Goal: Find specific page/section: Find specific page/section

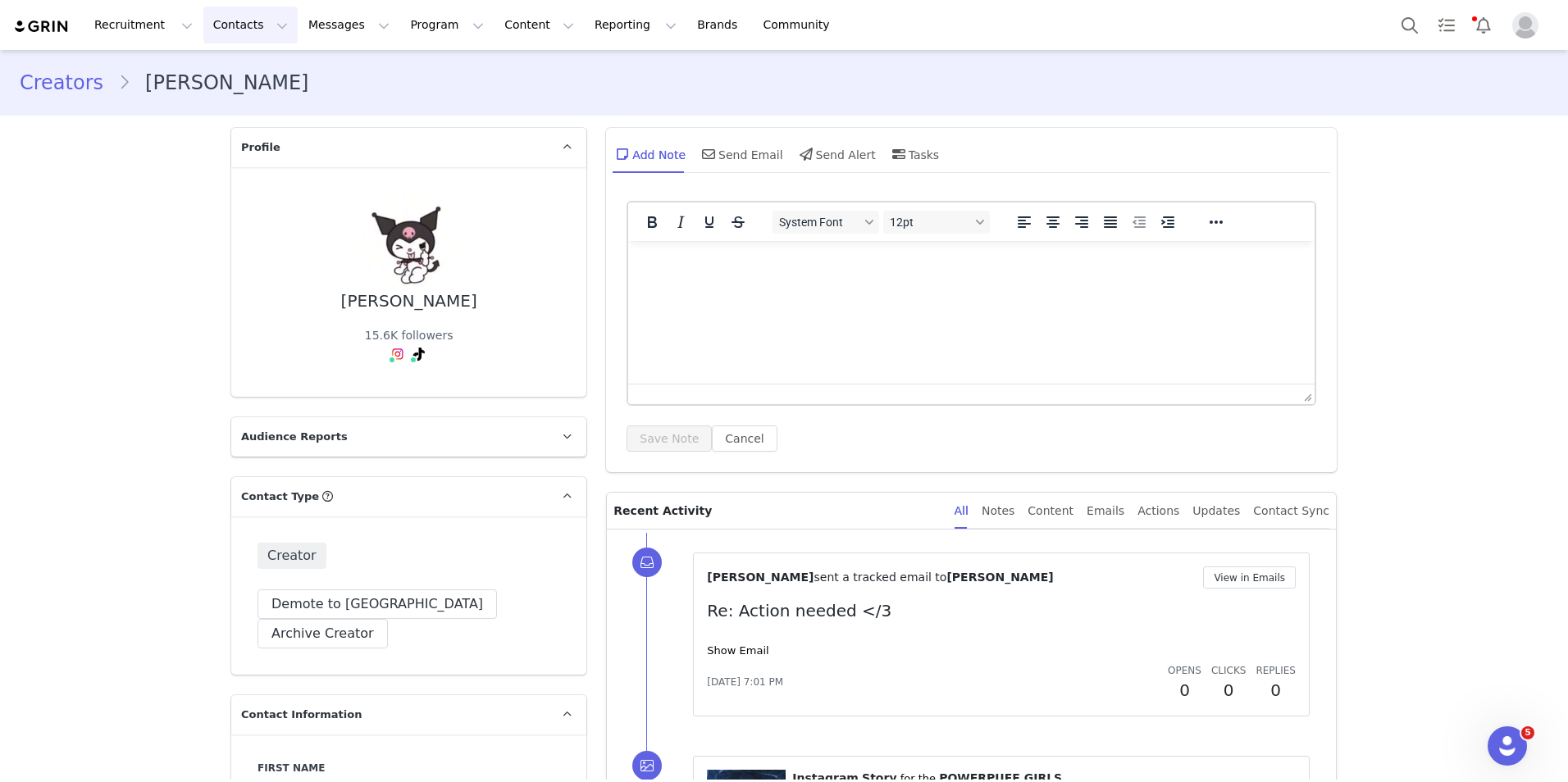
click at [212, 21] on button "Contacts Contacts" at bounding box center [250, 25] width 95 height 37
drag, startPoint x: 227, startPoint y: 75, endPoint x: 242, endPoint y: 110, distance: 38.1
click at [227, 74] on p "Creators" at bounding box center [225, 72] width 50 height 17
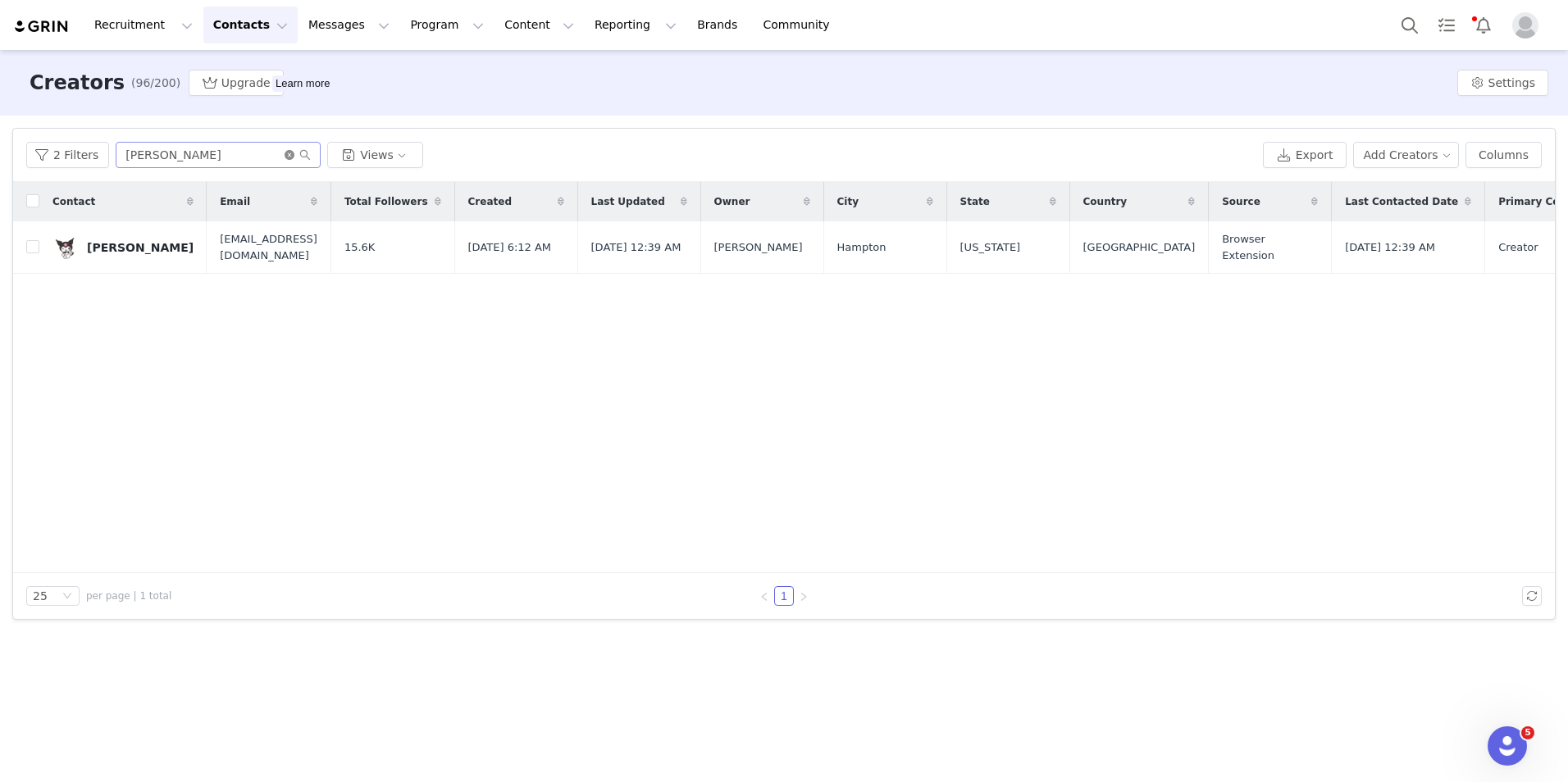
click at [285, 157] on icon "icon: close-circle" at bounding box center [289, 155] width 10 height 10
click at [235, 155] on input "text" at bounding box center [219, 155] width 205 height 27
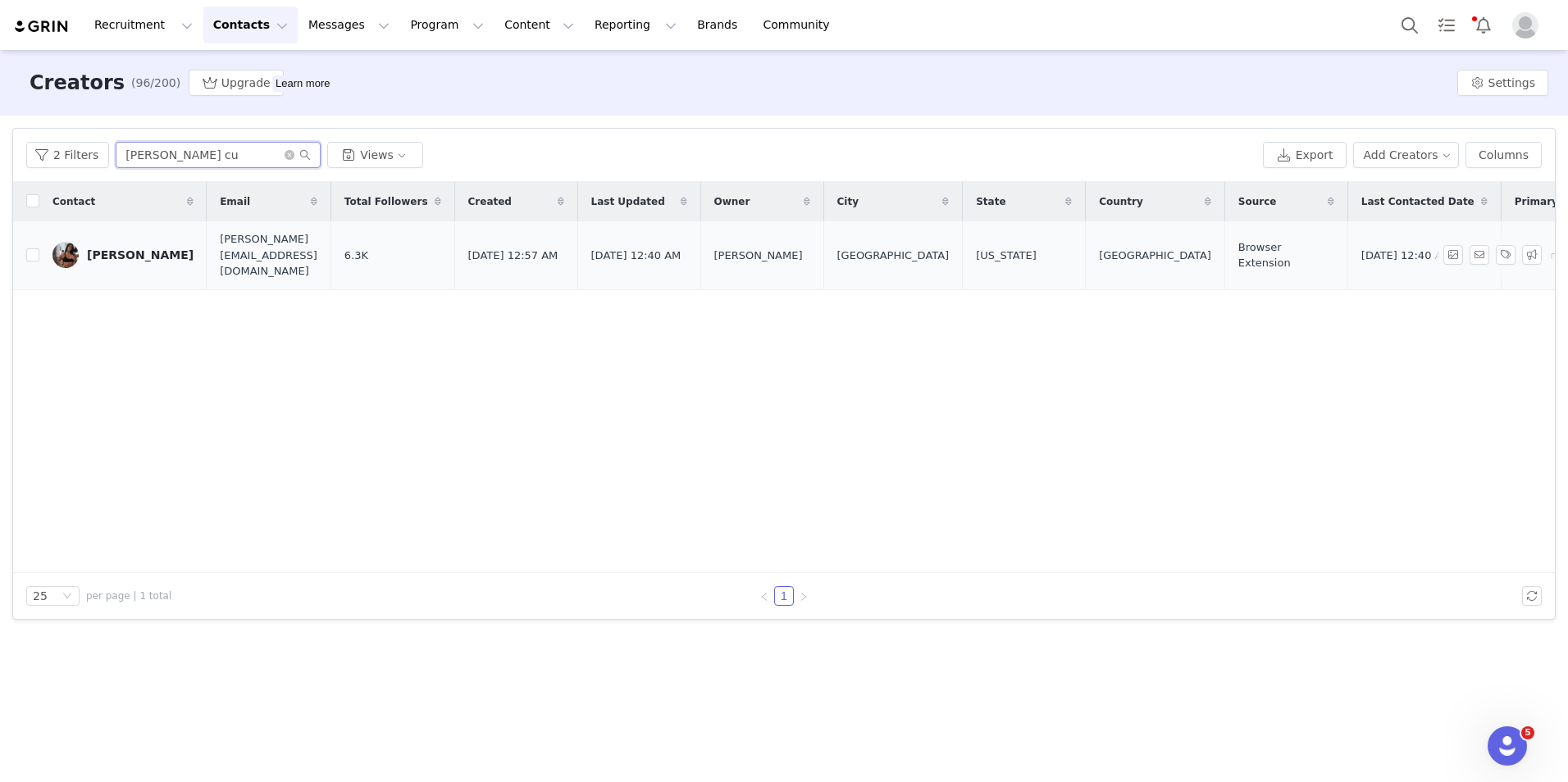
type input "[PERSON_NAME] cu"
click at [135, 251] on div "[PERSON_NAME]" at bounding box center [140, 255] width 106 height 13
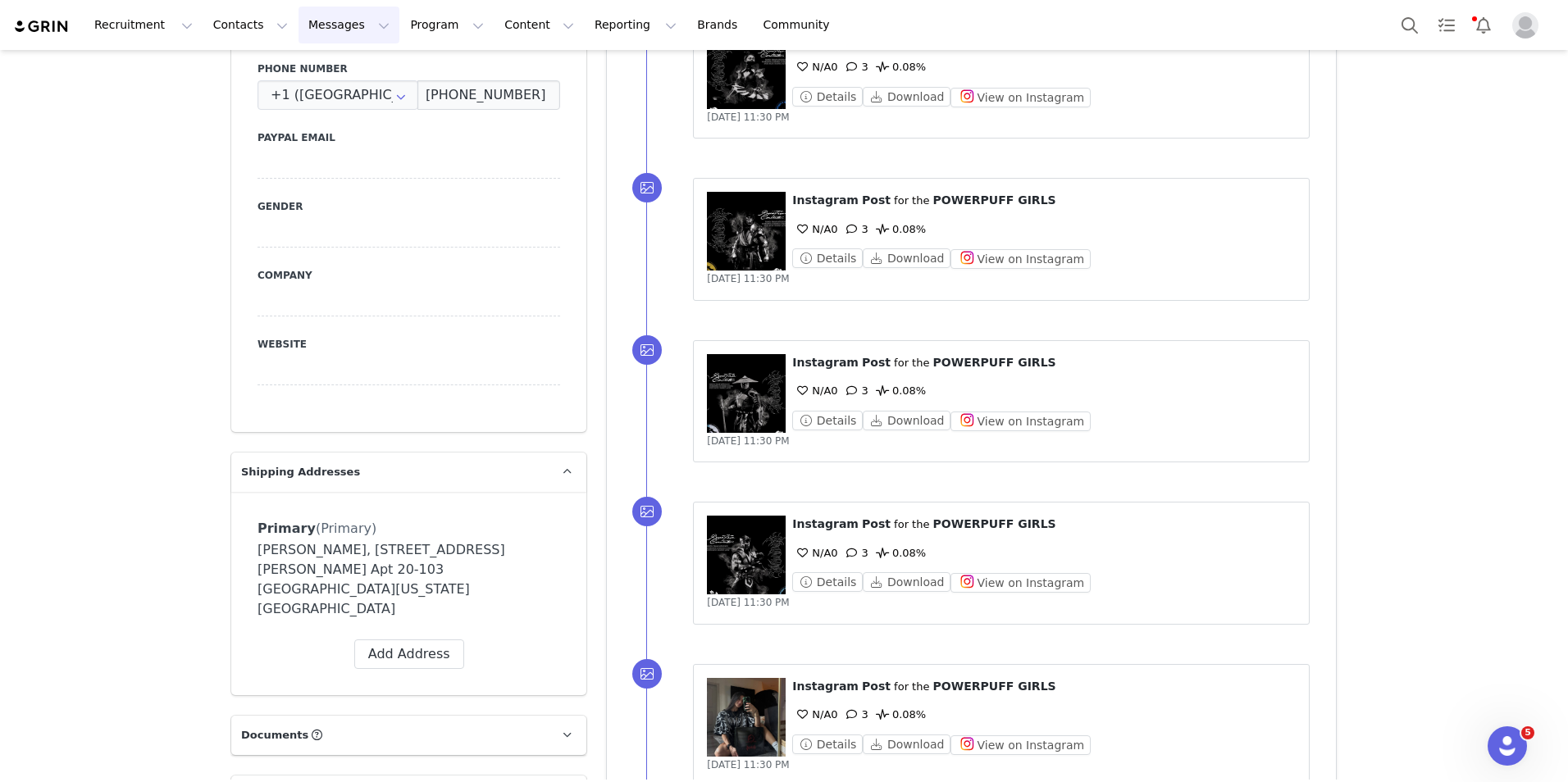
scroll to position [984, 0]
